Goal: Information Seeking & Learning: Learn about a topic

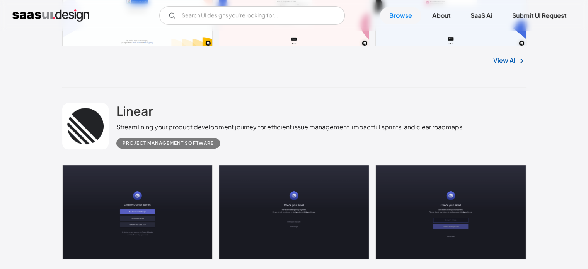
scroll to position [340, 0]
click at [125, 109] on h2 "Linear" at bounding box center [134, 110] width 37 height 15
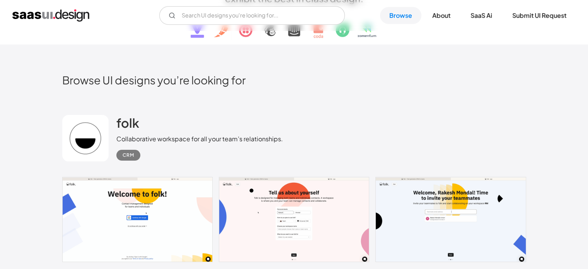
scroll to position [128, 0]
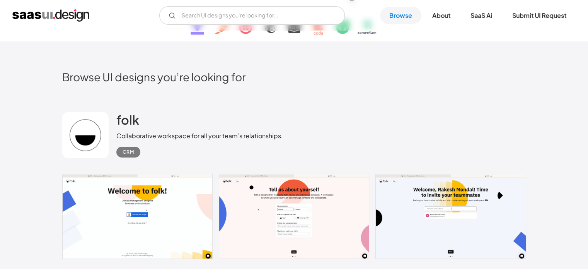
click at [106, 119] on link at bounding box center [85, 135] width 46 height 46
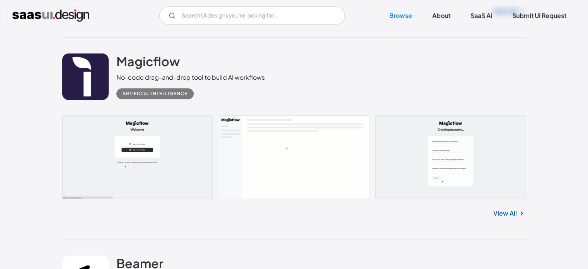
scroll to position [806, 0]
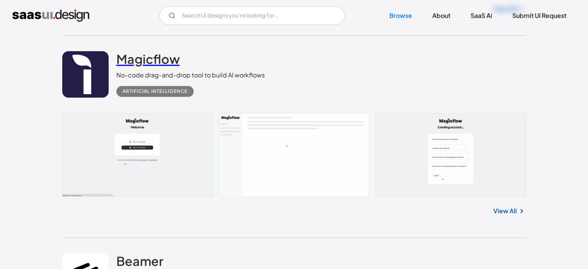
click at [128, 61] on h2 "Magicflow" at bounding box center [147, 58] width 63 height 15
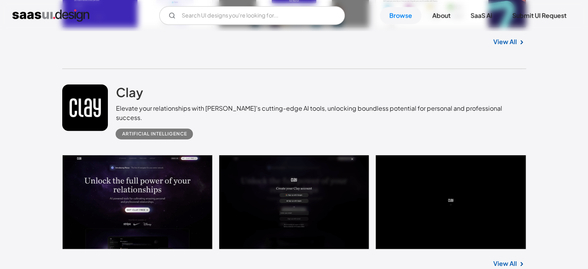
scroll to position [3417, 0]
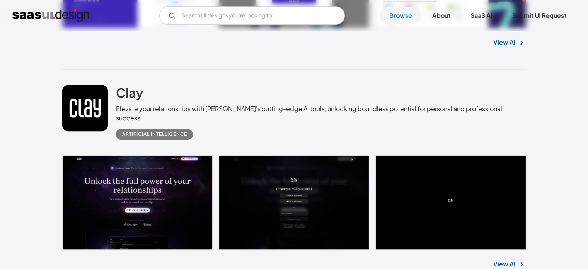
click at [64, 110] on link at bounding box center [85, 108] width 46 height 46
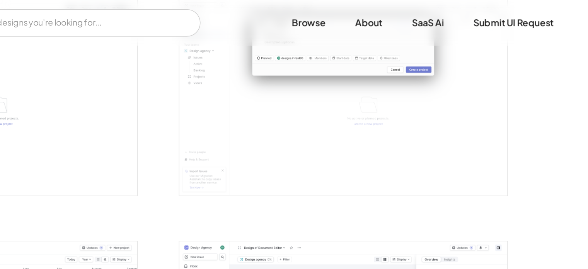
scroll to position [1545, 0]
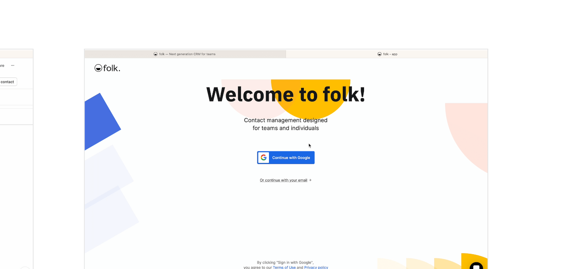
scroll to position [1169, 0]
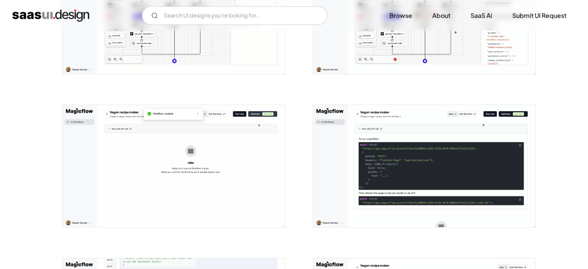
scroll to position [688, 0]
